Goal: Task Accomplishment & Management: Use online tool/utility

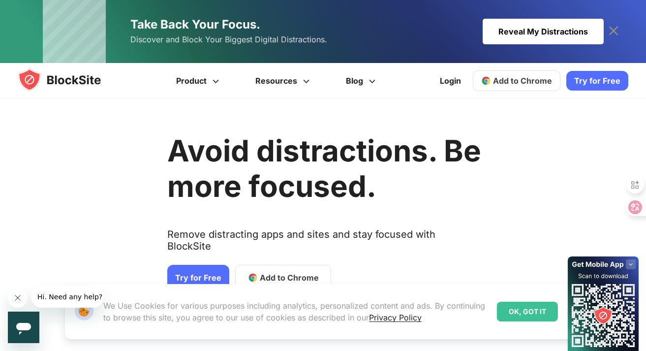
click at [598, 71] on link "Try for Free" at bounding box center [597, 81] width 62 height 20
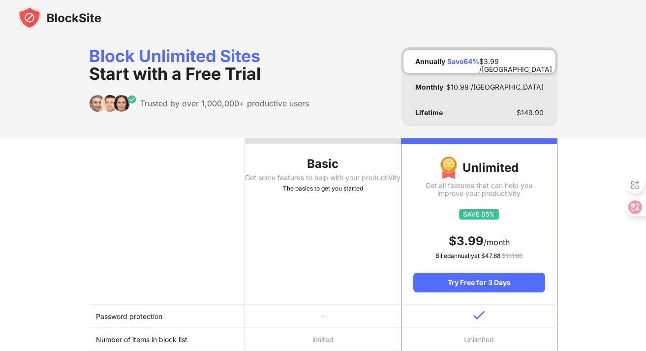
click at [277, 182] on div "Get some features to help with your productivity" at bounding box center [323, 178] width 156 height 8
drag, startPoint x: 291, startPoint y: 179, endPoint x: 238, endPoint y: 25, distance: 163.0
click at [291, 178] on div "Get some features to help with your productivity" at bounding box center [323, 178] width 156 height 8
click at [85, 17] on img at bounding box center [60, 18] width 84 height 24
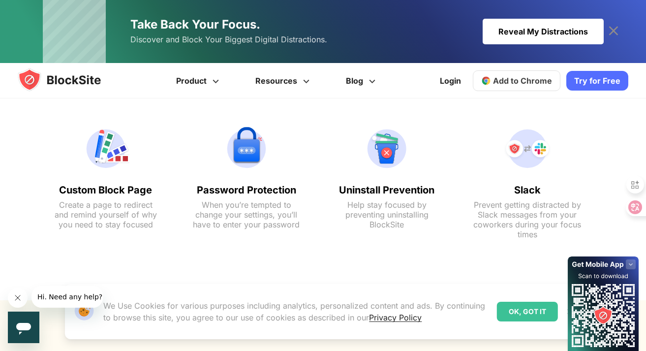
scroll to position [1305, 0]
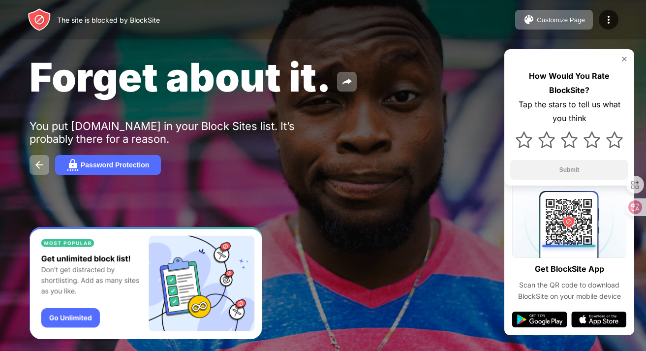
click at [599, 24] on div "Customize Page Edit Block List Redirect Customize Block Page Upgrade Password P…" at bounding box center [566, 20] width 103 height 20
click at [604, 24] on img at bounding box center [609, 20] width 12 height 12
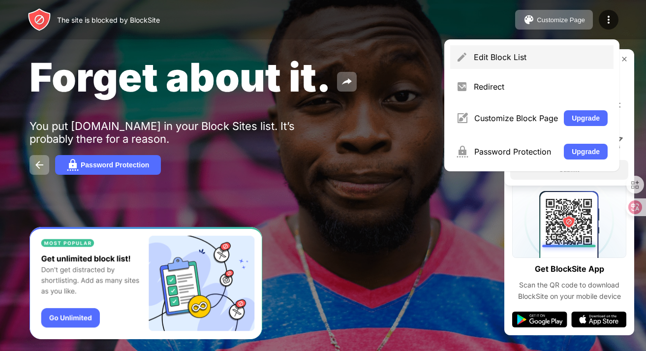
click at [513, 66] on div "Edit Block List" at bounding box center [531, 57] width 163 height 24
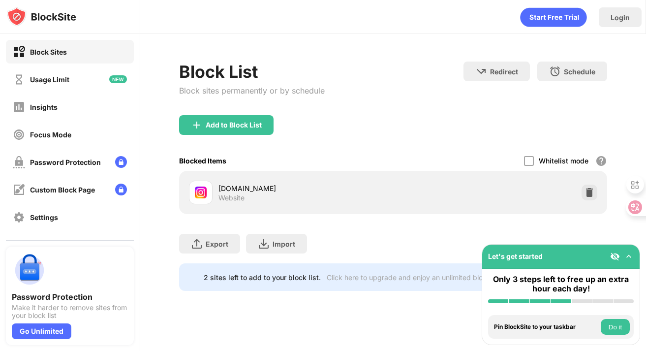
click at [197, 118] on div "Add to Block List" at bounding box center [226, 125] width 94 height 20
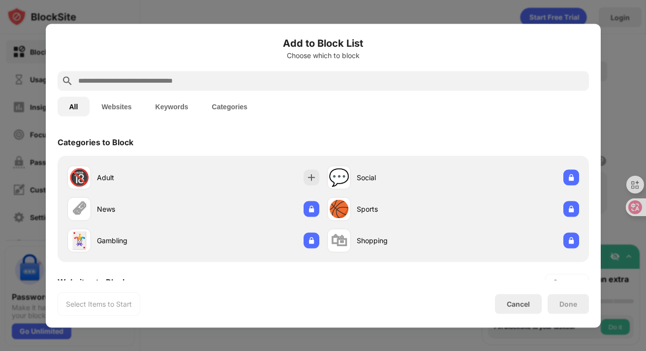
click at [281, 81] on input "text" at bounding box center [331, 81] width 508 height 12
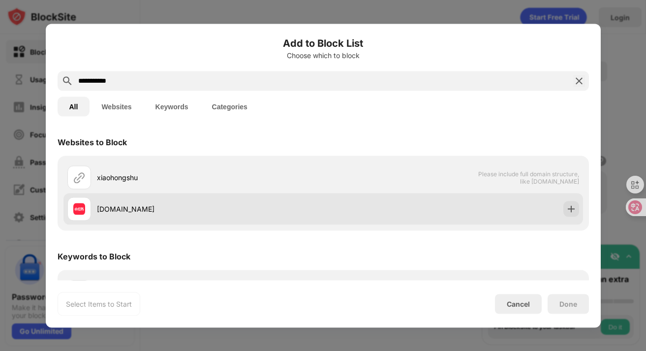
type input "**********"
click at [573, 215] on div at bounding box center [571, 209] width 16 height 16
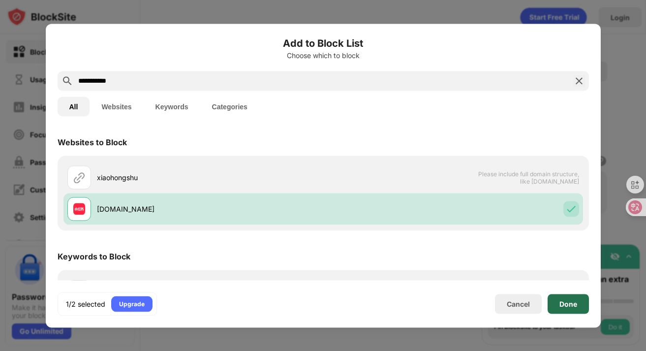
click at [572, 313] on div "Done" at bounding box center [567, 304] width 41 height 20
